Goal: Task Accomplishment & Management: Complete application form

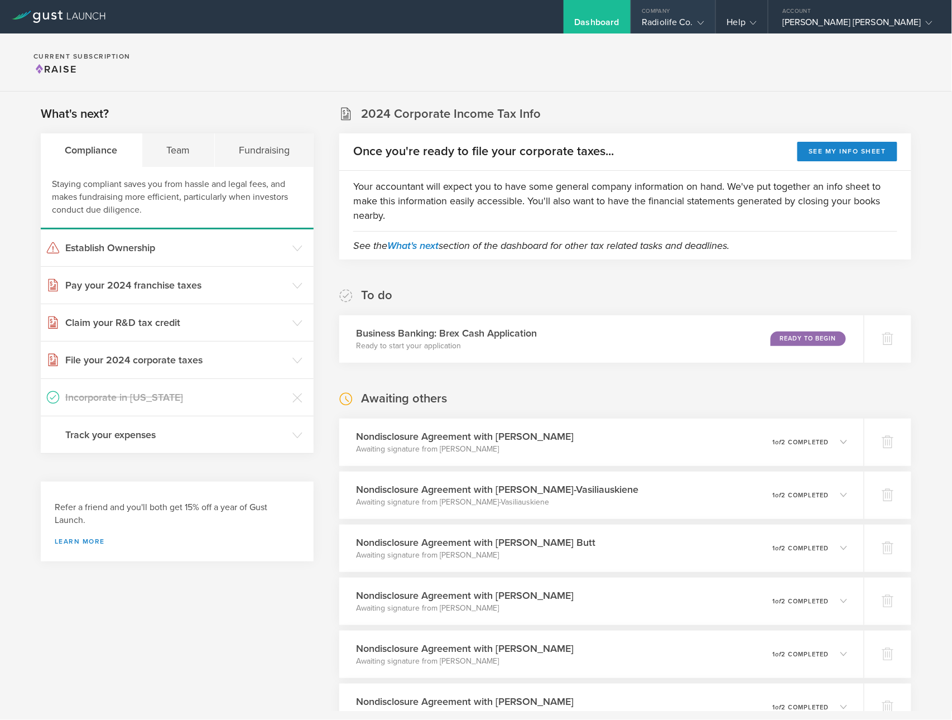
click at [667, 20] on div "Radiolife Co." at bounding box center [673, 25] width 62 height 17
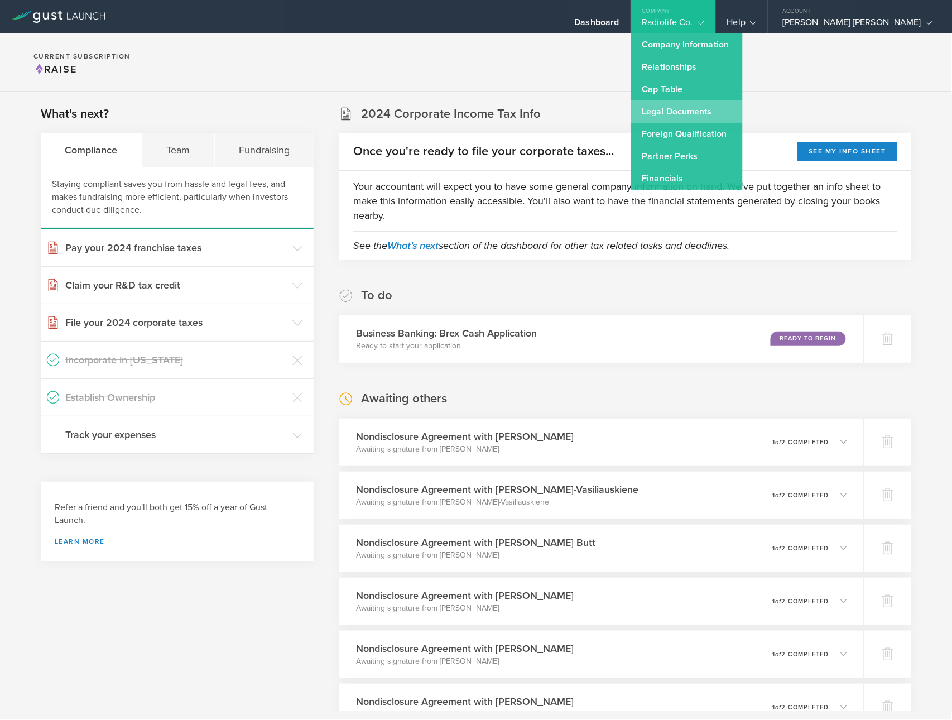
click at [675, 113] on link "Legal Documents" at bounding box center [687, 111] width 112 height 22
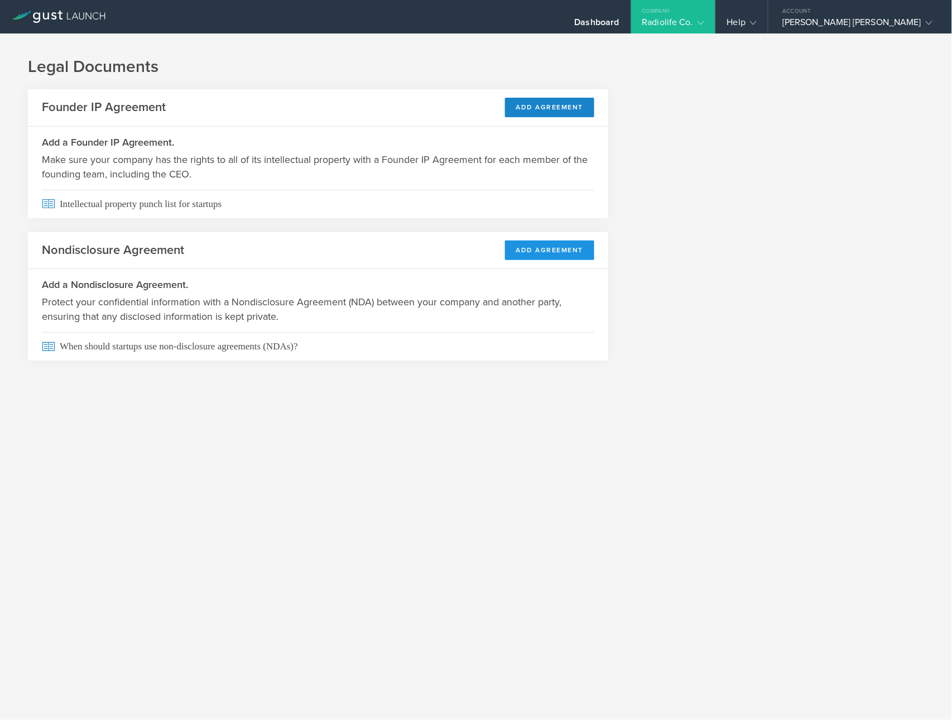
click at [551, 245] on button "Add Agreement" at bounding box center [550, 250] width 90 height 20
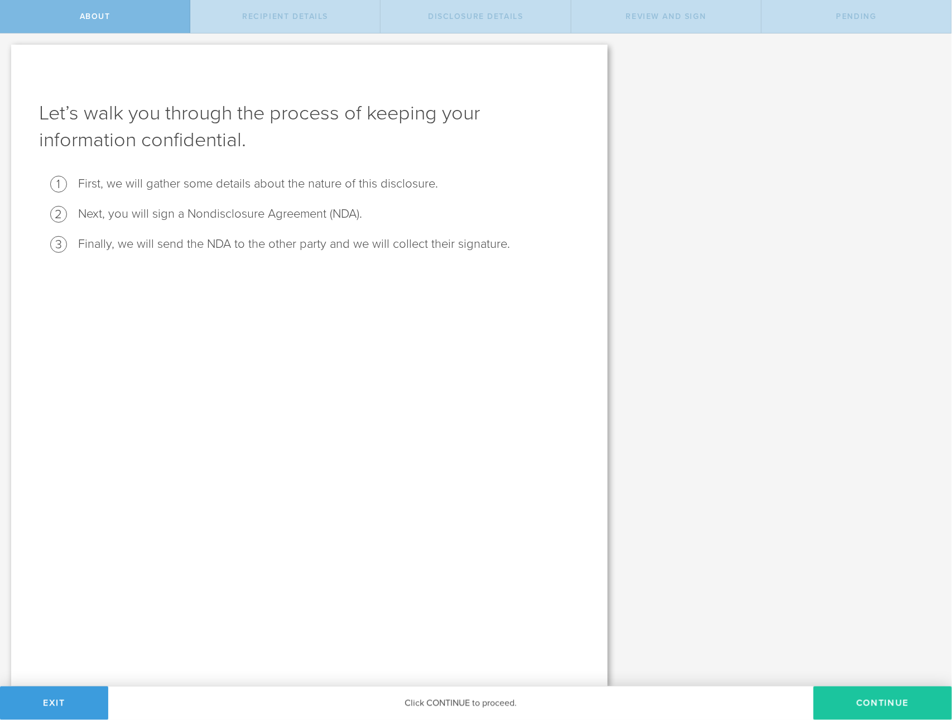
click at [904, 706] on button "Continue" at bounding box center [882, 702] width 138 height 33
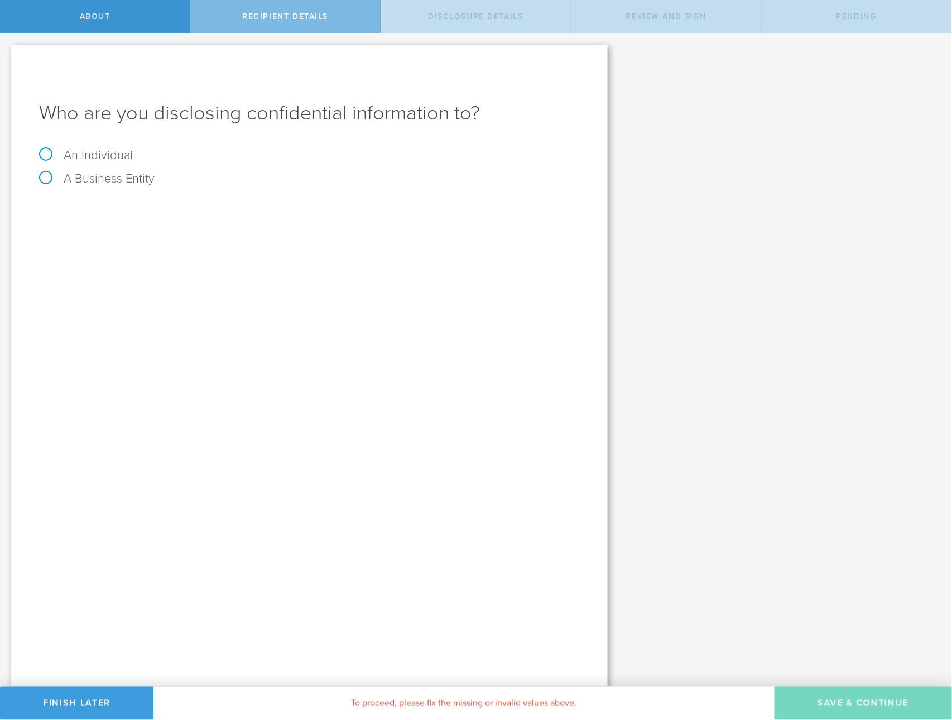
click at [39, 155] on label "An Individual" at bounding box center [86, 155] width 94 height 15
click at [7, 51] on input "An Individual" at bounding box center [3, 42] width 7 height 18
radio input "true"
click at [141, 211] on input "text" at bounding box center [351, 209] width 457 height 17
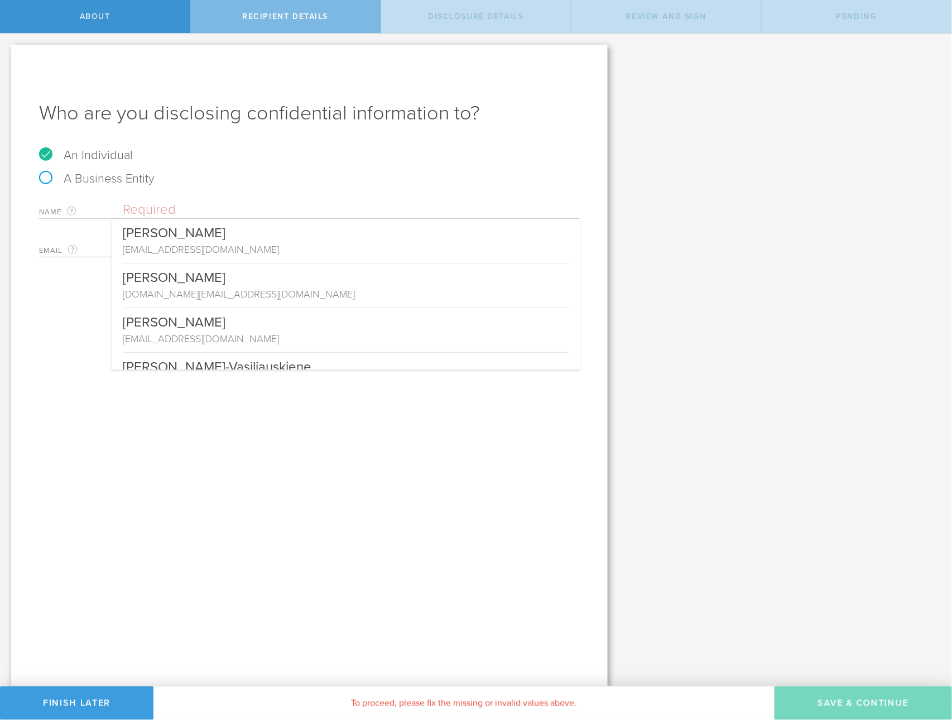
paste input "[PERSON_NAME]"
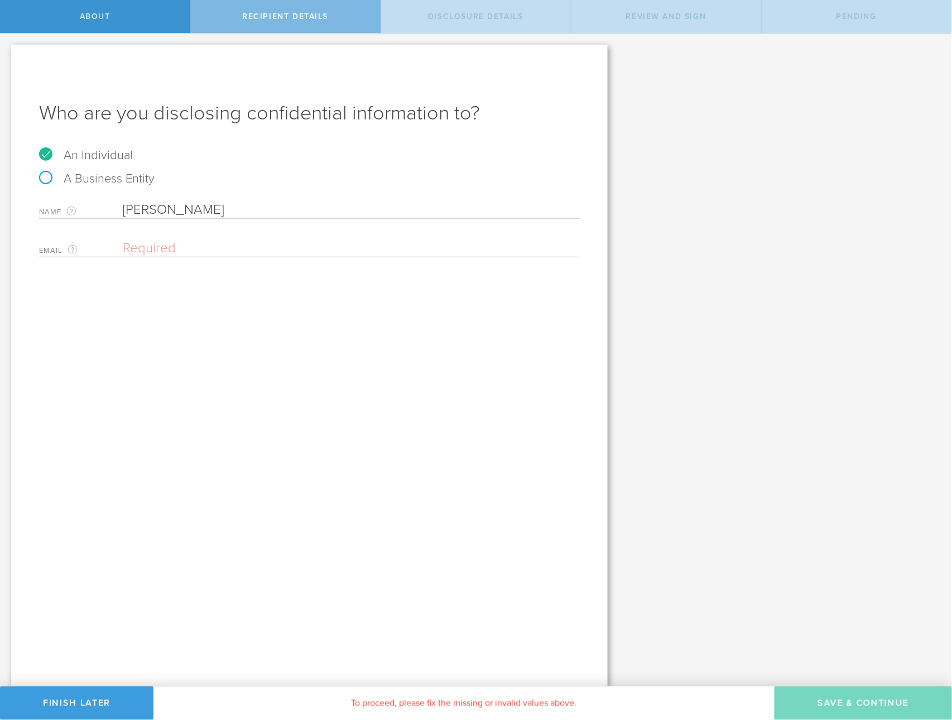
type input "[PERSON_NAME]"
click at [253, 249] on input "email" at bounding box center [348, 248] width 451 height 17
paste input "[EMAIL_ADDRESS][DOMAIN_NAME]"
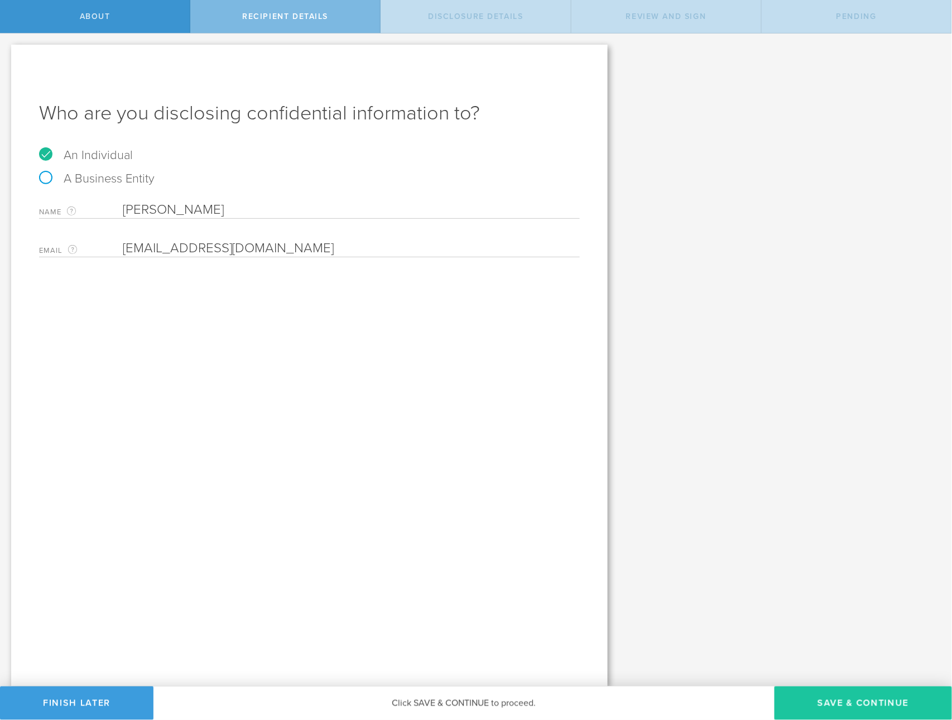
type input "[EMAIL_ADDRESS][DOMAIN_NAME]"
click at [883, 707] on button "Save & Continue" at bounding box center [862, 702] width 177 height 33
select select "string:5 years"
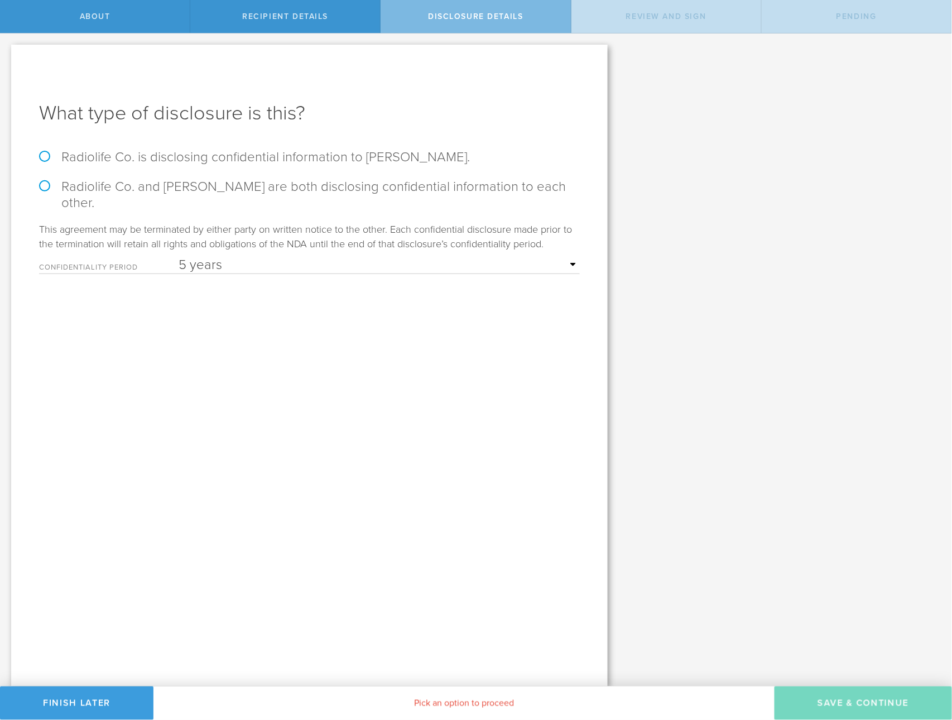
click at [127, 157] on label "Radiolife Co. is disclosing confidential information to [PERSON_NAME]." at bounding box center [309, 157] width 541 height 16
click at [7, 57] on input "Radiolife Co. is disclosing confidential information to [PERSON_NAME]." at bounding box center [3, 44] width 7 height 23
radio input "true"
click at [847, 704] on button "Save & Continue" at bounding box center [862, 702] width 177 height 33
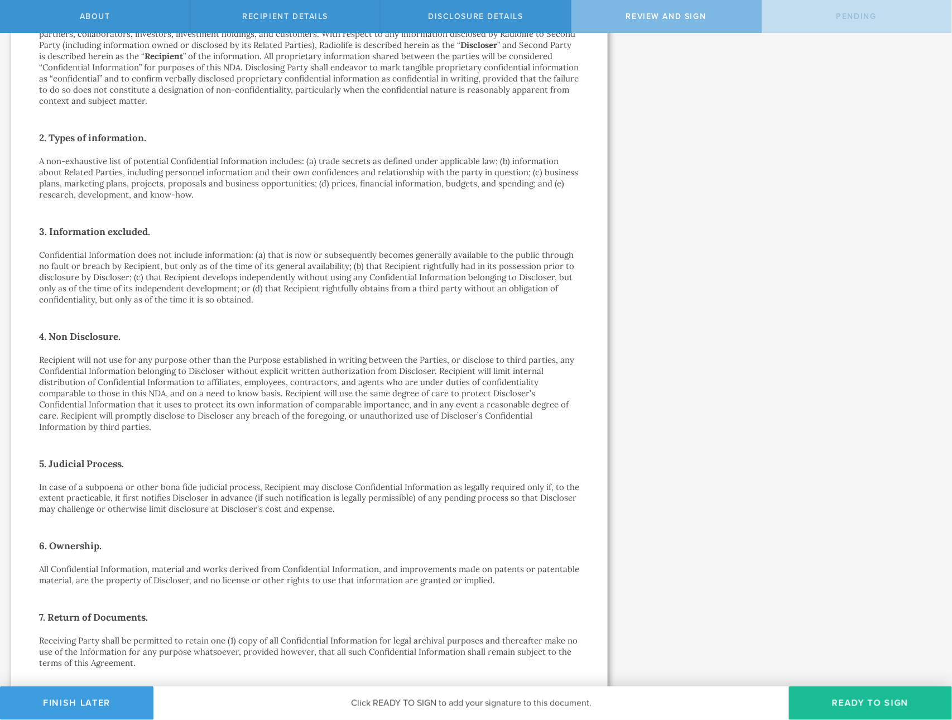
scroll to position [924, 0]
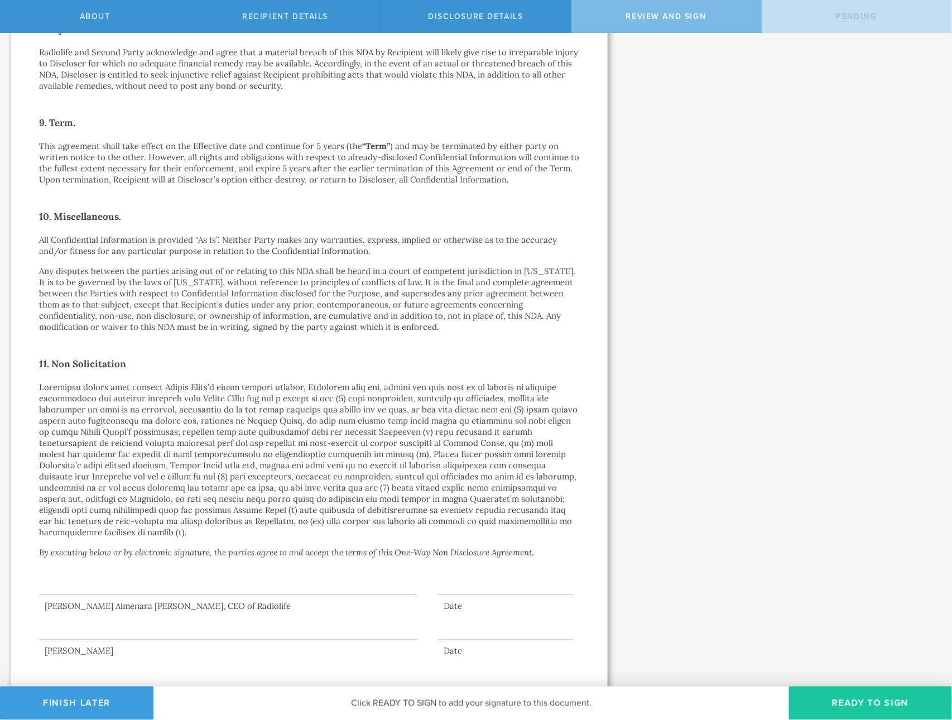
click at [843, 708] on button "Ready to Sign" at bounding box center [870, 702] width 163 height 33
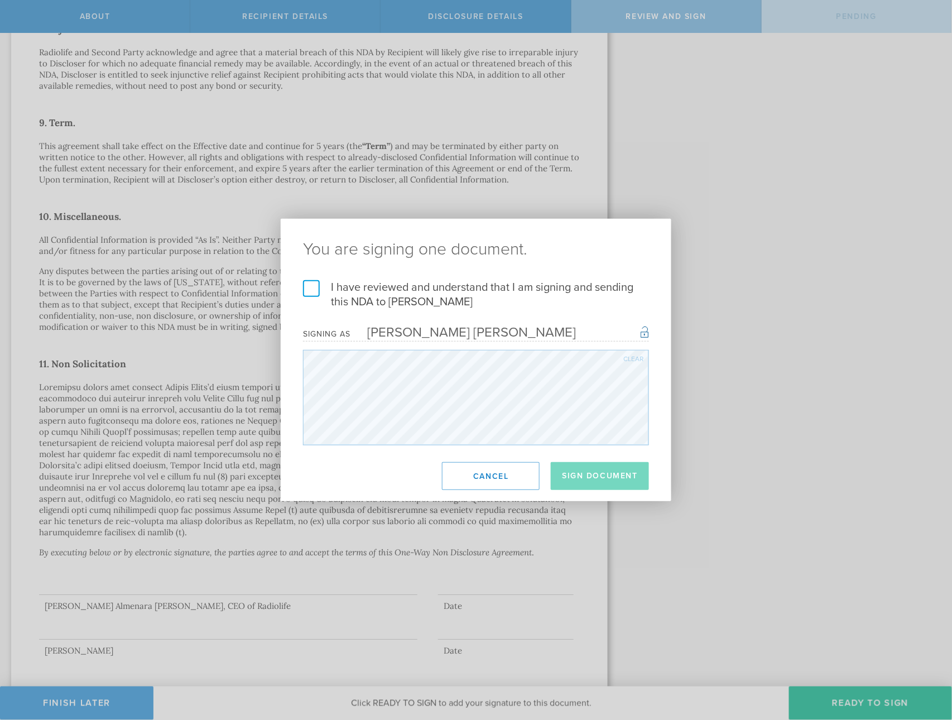
click at [314, 285] on label "I have reviewed and understand that I am signing and sending this NDA to [PERSO…" at bounding box center [476, 294] width 346 height 29
click at [0, 0] on input "I have reviewed and understand that I am signing and sending this NDA to [PERSO…" at bounding box center [0, 0] width 0 height 0
click at [593, 471] on button "Sign Document" at bounding box center [600, 476] width 98 height 28
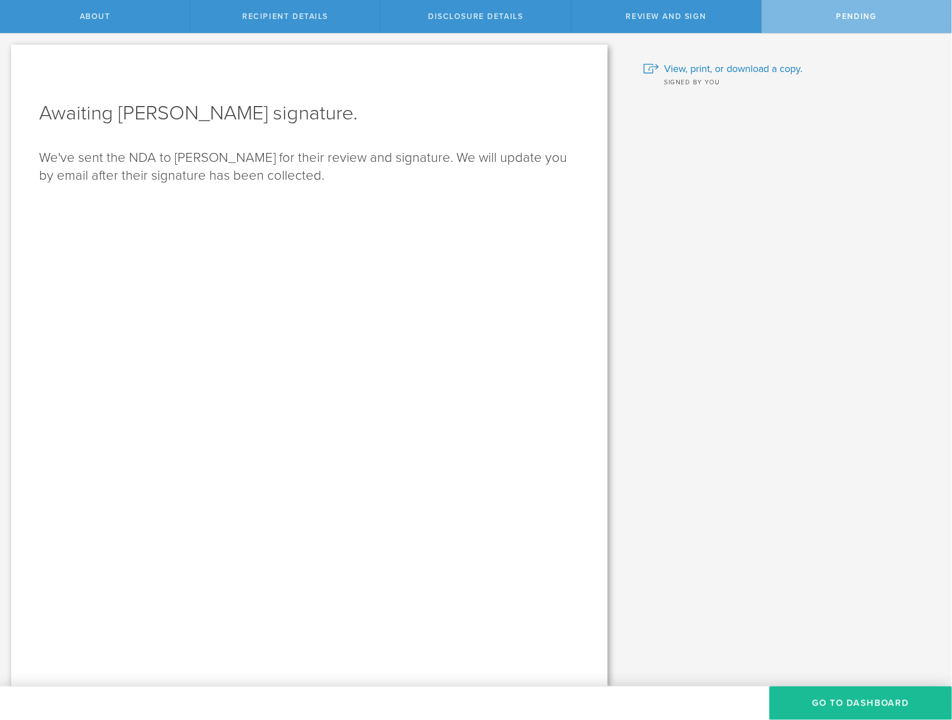
scroll to position [0, 0]
click at [877, 706] on button "Go to dashboard" at bounding box center [860, 702] width 182 height 33
